Goal: Find specific page/section: Find specific page/section

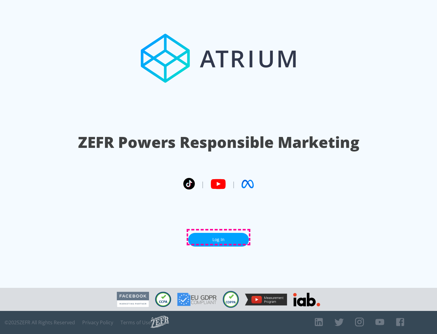
click at [219, 237] on link "Log In" at bounding box center [218, 240] width 61 height 14
